Goal: Task Accomplishment & Management: Use online tool/utility

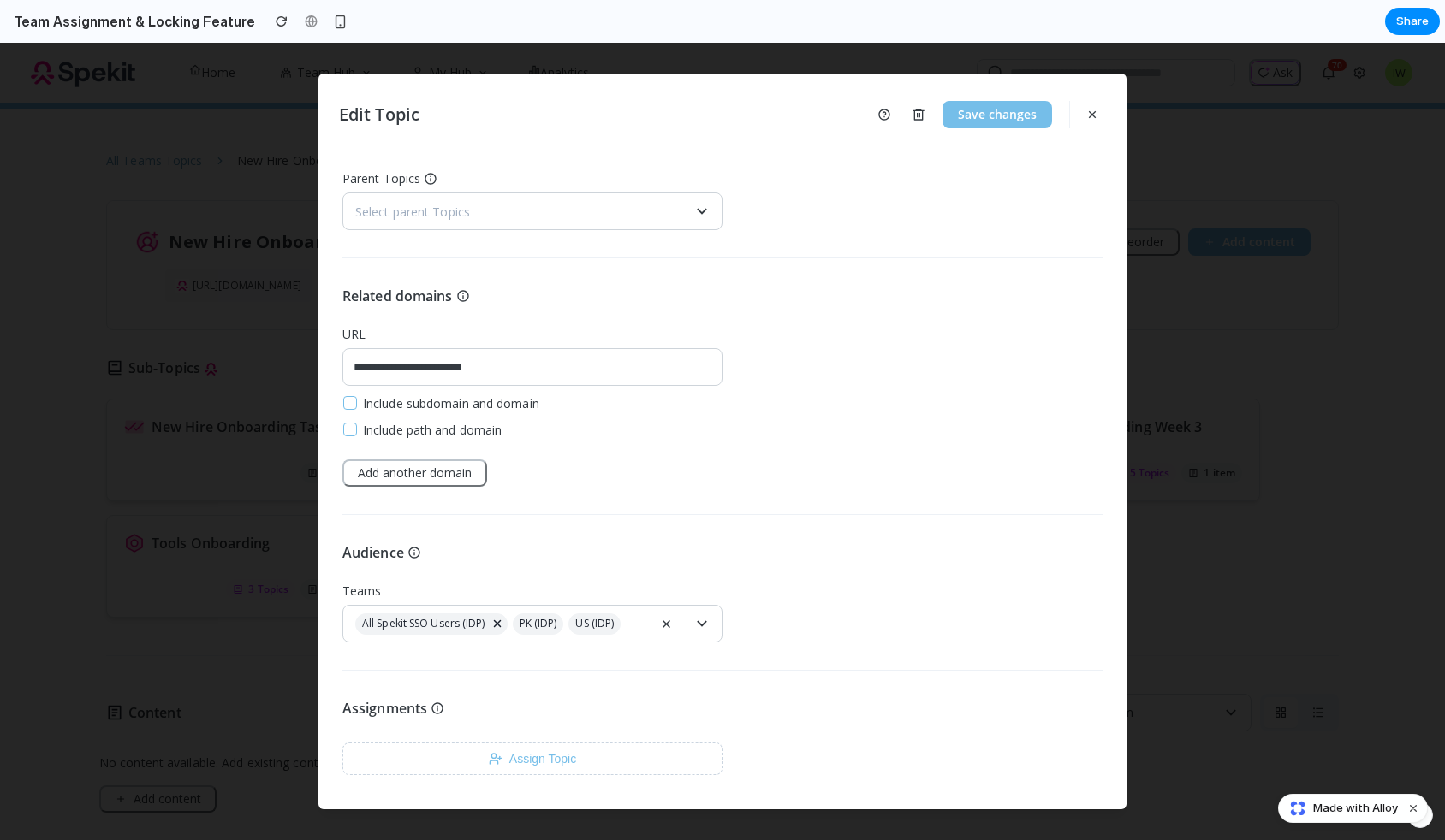
scroll to position [224, 0]
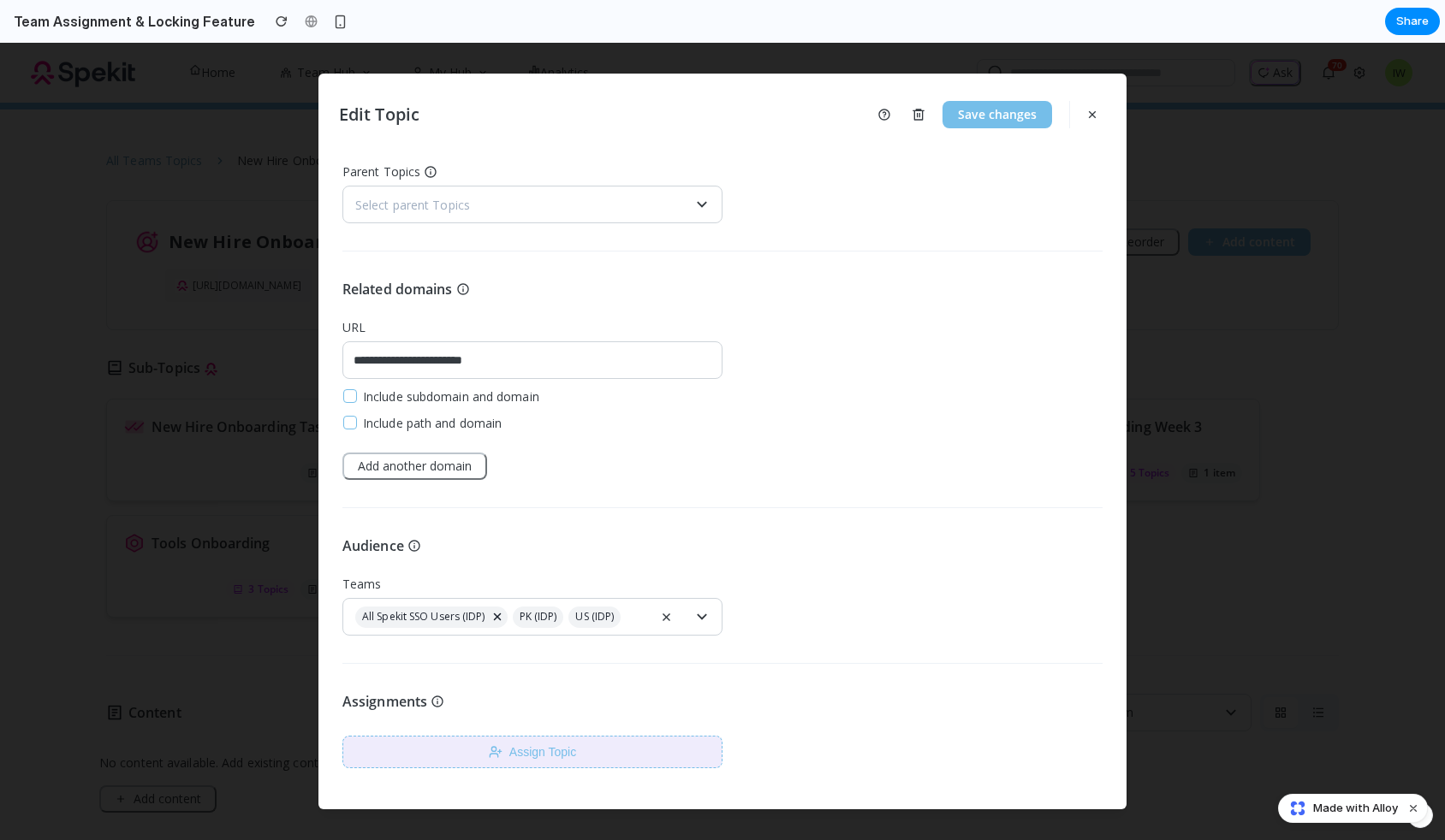
click at [549, 755] on button "Assign Topic" at bounding box center [532, 752] width 380 height 33
click at [461, 715] on div "Assignments Assign Topic" at bounding box center [532, 729] width 380 height 77
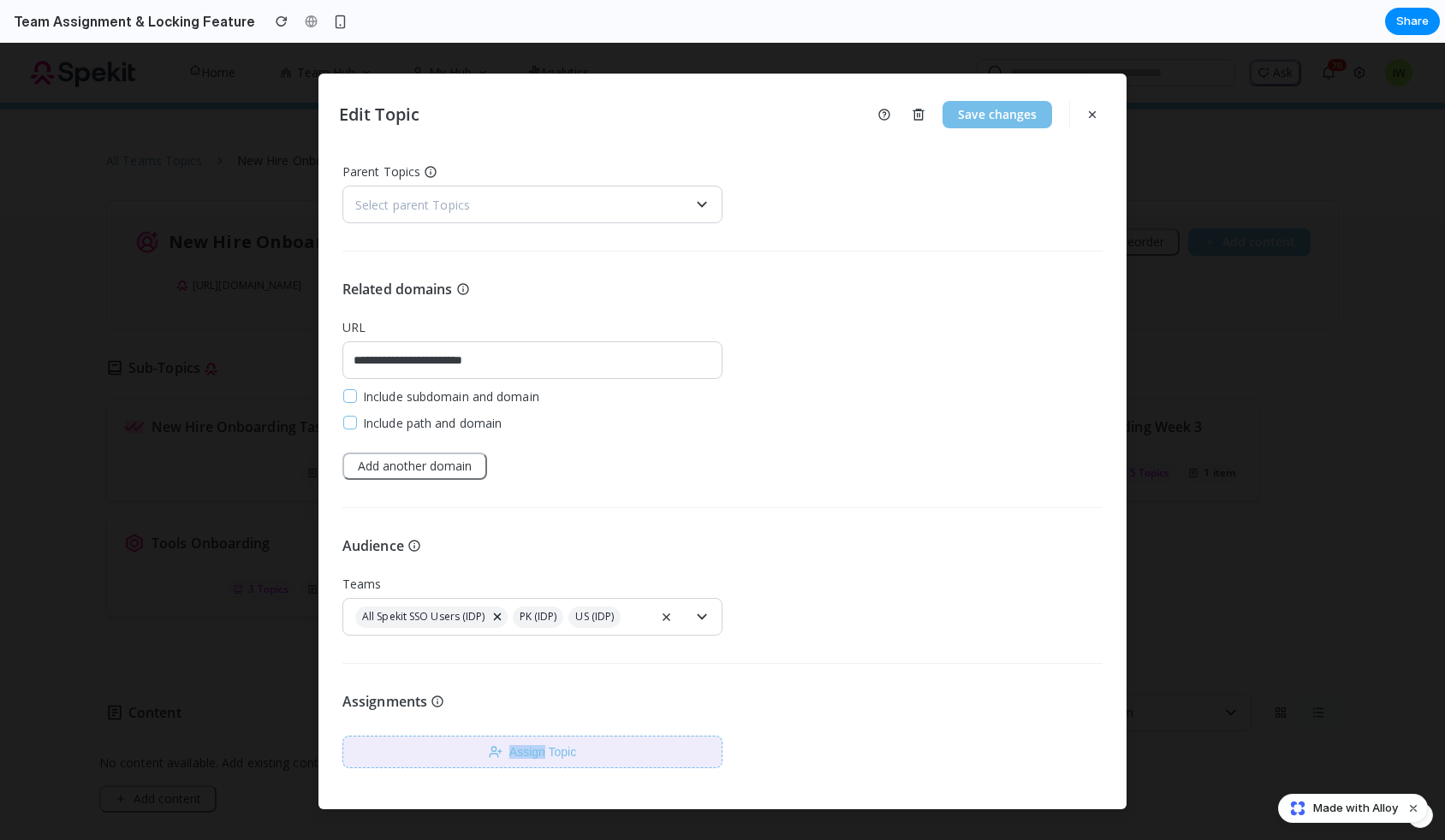
click at [464, 747] on button "Assign Topic" at bounding box center [532, 752] width 380 height 33
click at [497, 754] on icon "button" at bounding box center [493, 756] width 7 height 4
click at [607, 755] on button "Assign Topic" at bounding box center [532, 752] width 380 height 33
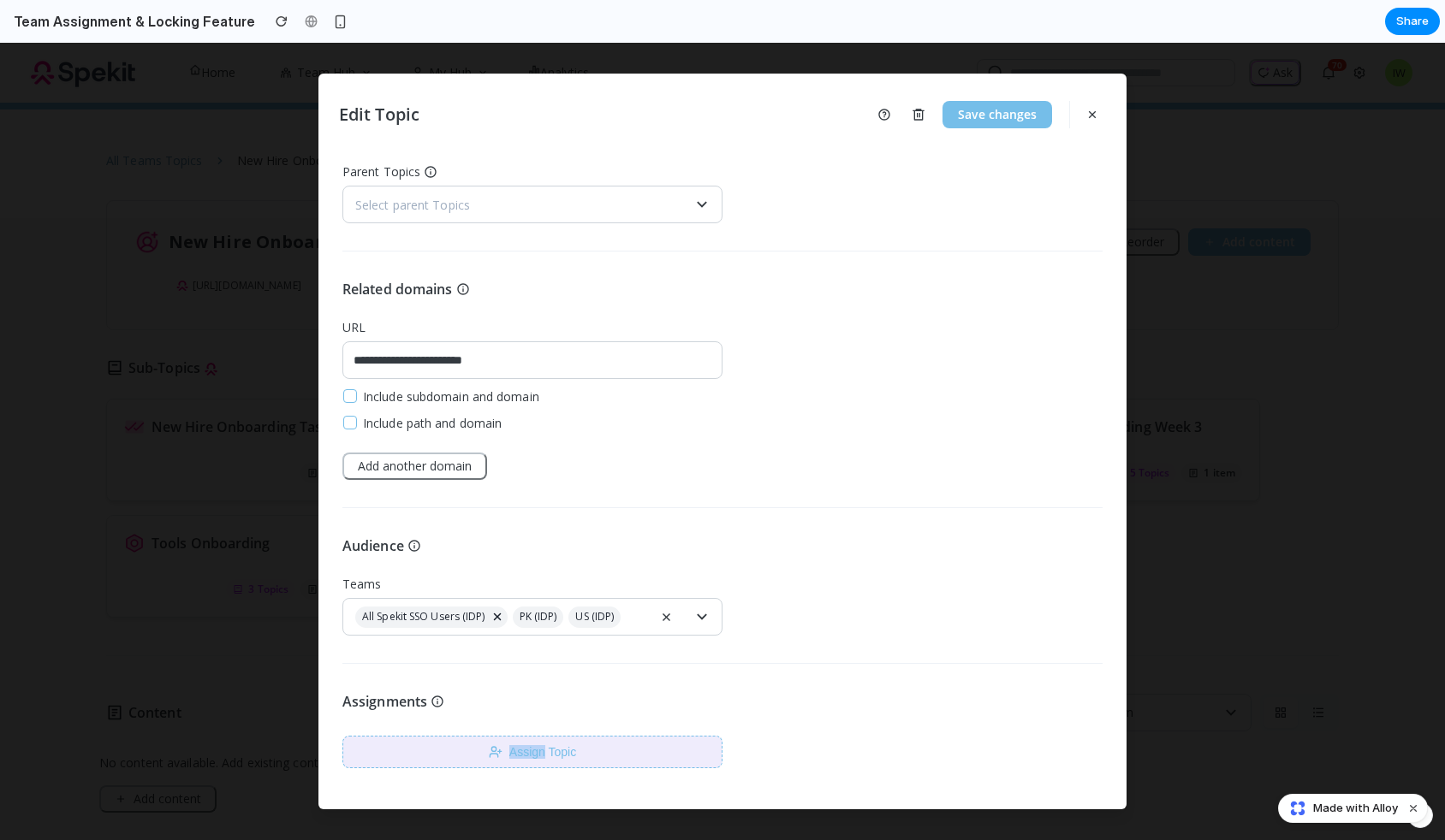
click at [682, 755] on button "Assign Topic" at bounding box center [532, 752] width 380 height 33
click at [408, 750] on button "Assign Topic" at bounding box center [532, 752] width 380 height 33
click at [348, 753] on button "Assign Topic" at bounding box center [532, 752] width 380 height 33
click at [433, 699] on icon at bounding box center [437, 701] width 14 height 14
click at [428, 744] on button "Assign Topic" at bounding box center [532, 752] width 380 height 33
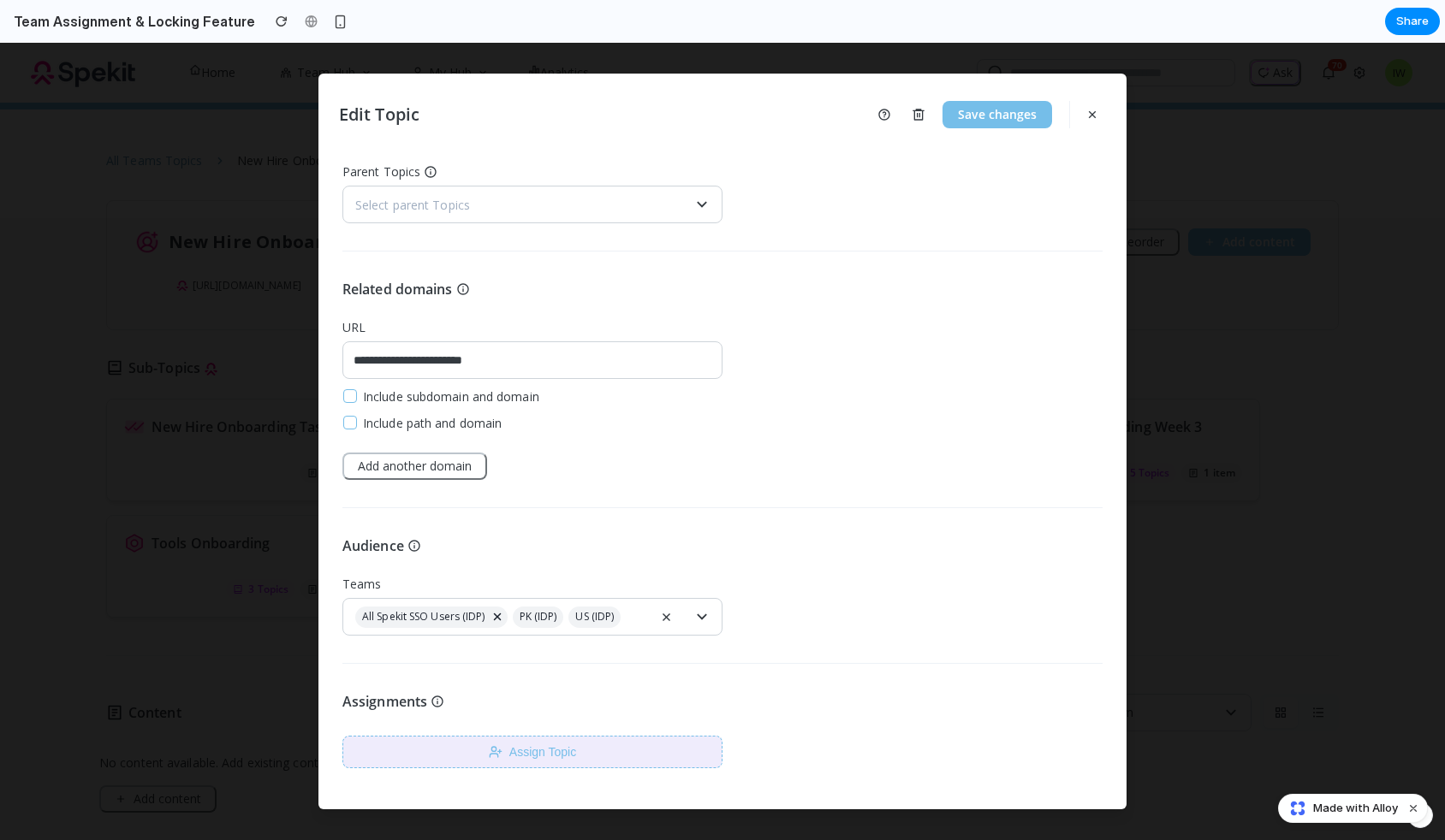
click at [428, 744] on button "Assign Topic" at bounding box center [532, 752] width 380 height 33
